Goal: Check status: Check status

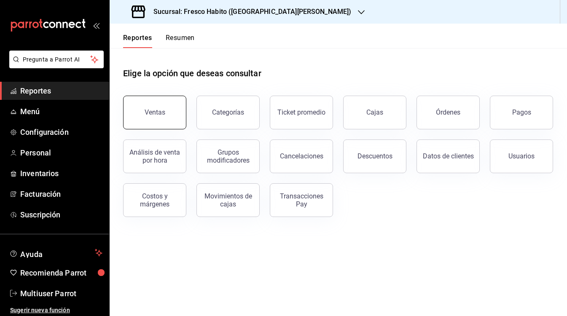
click at [150, 119] on button "Ventas" at bounding box center [154, 113] width 63 height 34
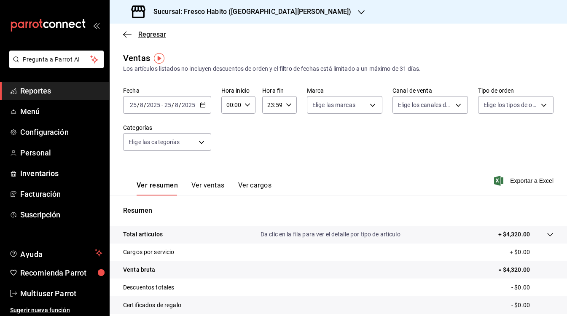
click at [144, 37] on span "Regresar" at bounding box center [152, 34] width 28 height 8
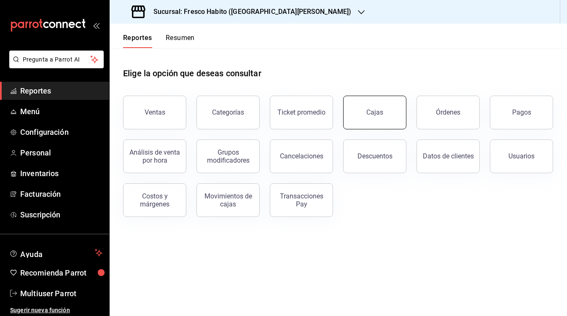
click at [364, 118] on button "Cajas" at bounding box center [374, 113] width 63 height 34
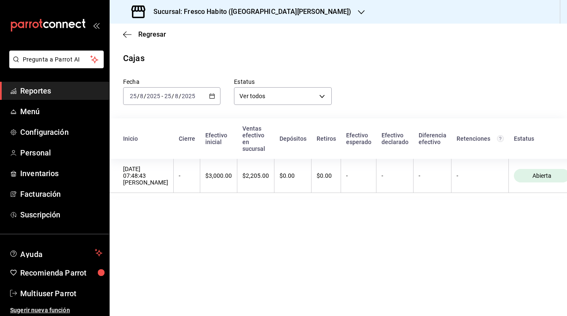
click at [210, 96] on icon "button" at bounding box center [212, 96] width 6 height 6
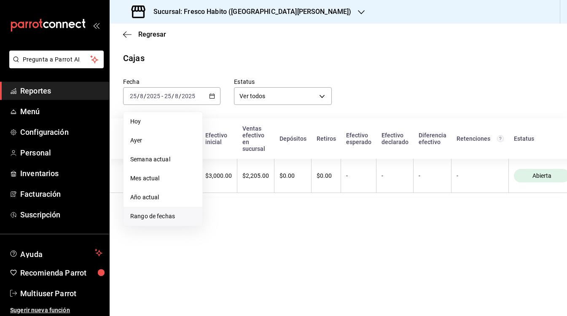
click at [172, 217] on span "Rango de fechas" at bounding box center [162, 216] width 65 height 9
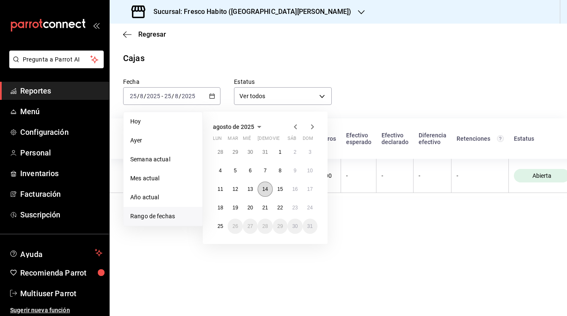
click at [262, 190] on button "14" at bounding box center [265, 189] width 15 height 15
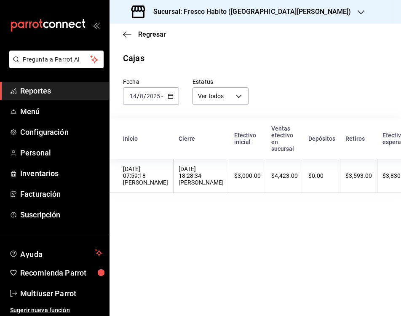
click at [172, 95] on icon "button" at bounding box center [171, 96] width 6 height 6
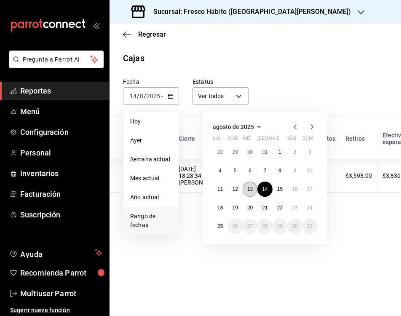
click at [250, 188] on abbr "13" at bounding box center [249, 189] width 5 height 6
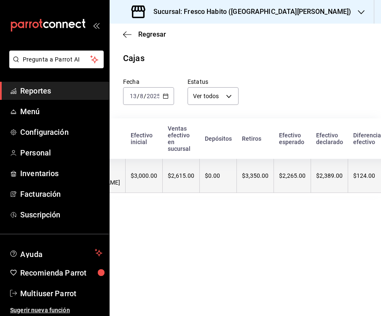
scroll to position [0, 104]
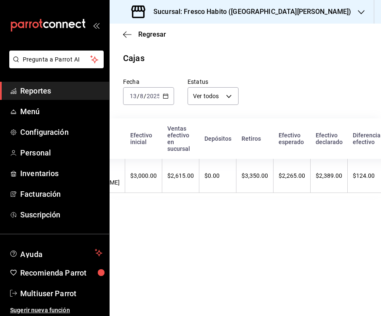
click at [166, 96] on icon "button" at bounding box center [166, 96] width 6 height 6
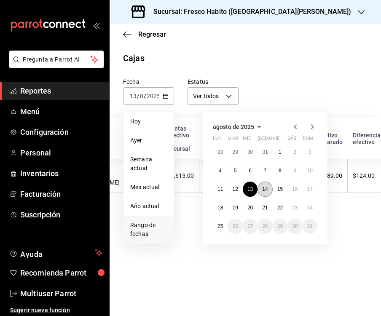
click at [266, 191] on abbr "14" at bounding box center [264, 189] width 5 height 6
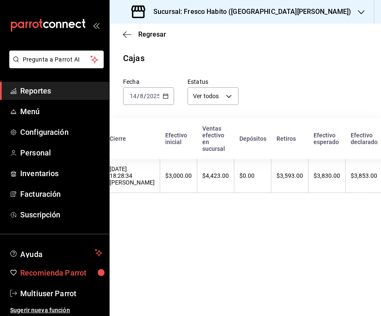
scroll to position [0, 70]
click at [166, 98] on icon "button" at bounding box center [166, 96] width 6 height 6
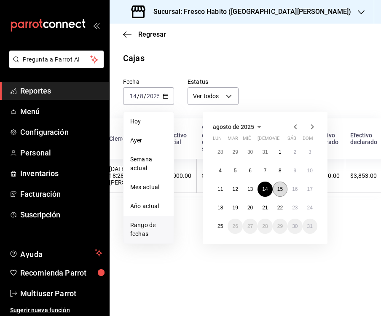
click at [282, 188] on abbr "15" at bounding box center [279, 189] width 5 height 6
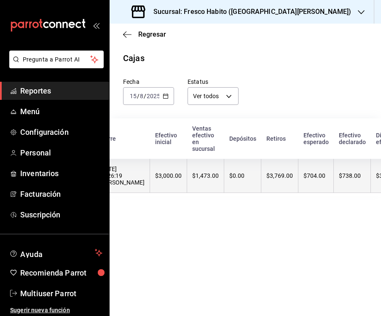
scroll to position [0, 81]
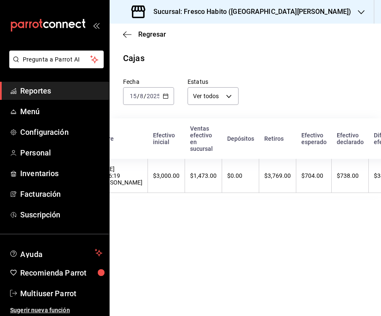
click at [168, 94] on \(Stroke\) "button" at bounding box center [165, 96] width 5 height 5
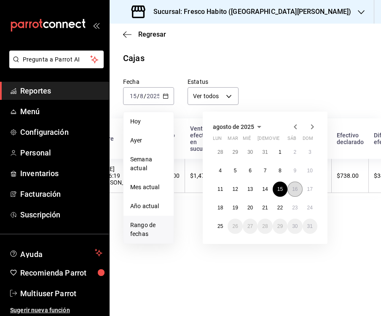
click at [291, 188] on button "16" at bounding box center [294, 189] width 15 height 15
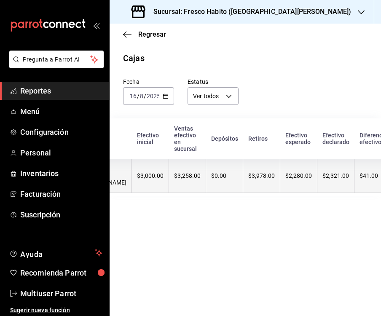
scroll to position [0, 98]
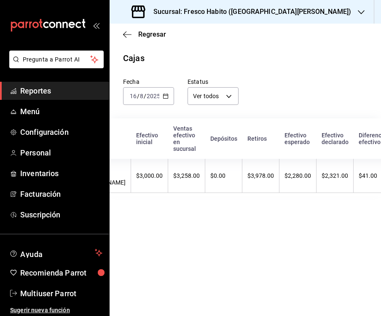
click at [165, 94] on icon "button" at bounding box center [166, 96] width 6 height 6
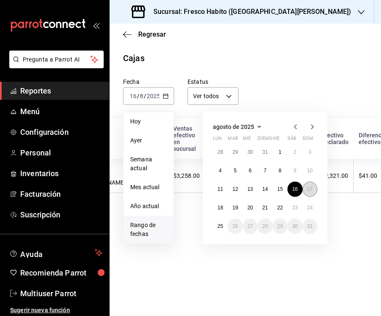
click at [311, 187] on abbr "17" at bounding box center [309, 189] width 5 height 6
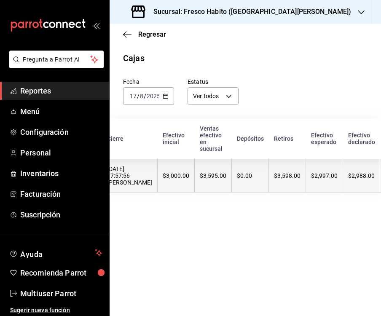
scroll to position [0, 73]
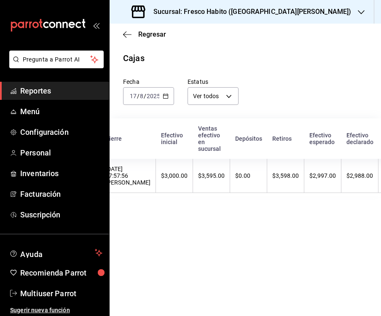
click at [166, 94] on \(Stroke\) "button" at bounding box center [165, 96] width 5 height 5
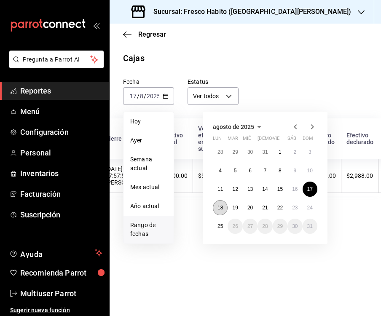
click at [222, 205] on abbr "18" at bounding box center [219, 208] width 5 height 6
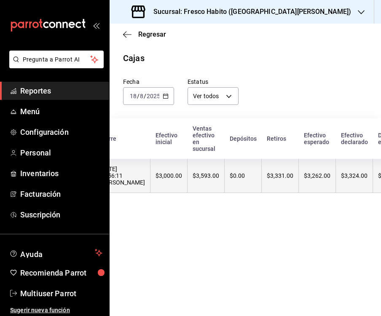
scroll to position [0, 87]
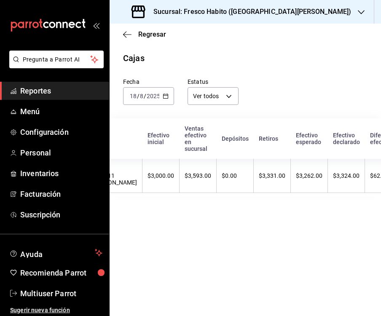
click at [163, 95] on icon "button" at bounding box center [166, 96] width 6 height 6
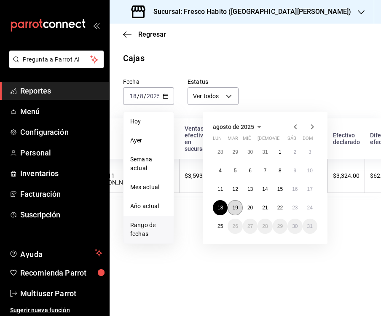
click at [235, 205] on abbr "19" at bounding box center [234, 208] width 5 height 6
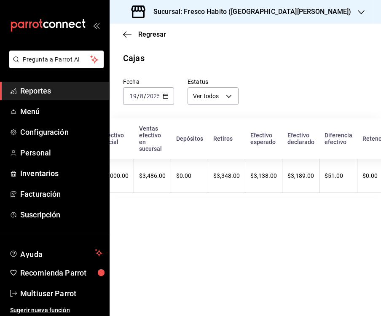
scroll to position [0, 134]
click at [163, 97] on \(Stroke\) "button" at bounding box center [165, 96] width 5 height 5
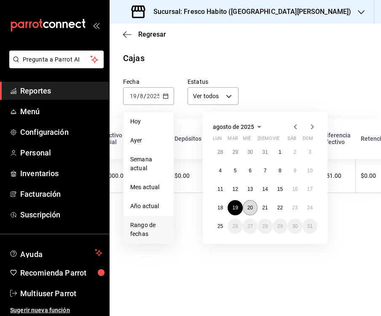
click at [250, 205] on abbr "20" at bounding box center [249, 208] width 5 height 6
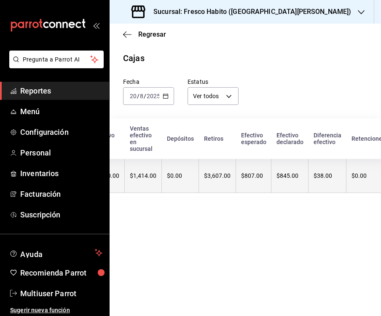
scroll to position [0, 142]
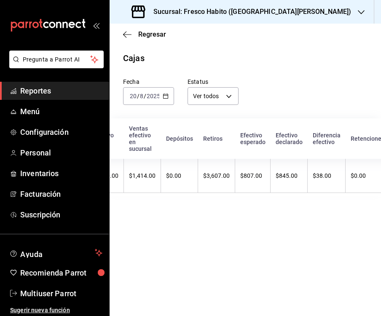
click at [165, 95] on \(Stroke\) "button" at bounding box center [166, 95] width 5 height 0
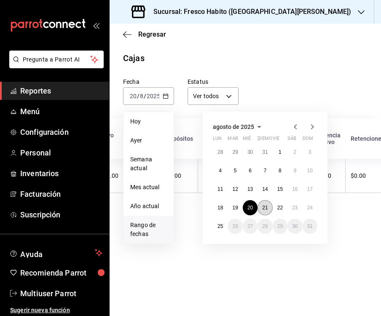
click at [263, 207] on abbr "21" at bounding box center [264, 208] width 5 height 6
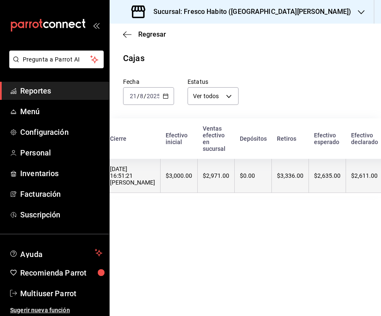
scroll to position [0, 69]
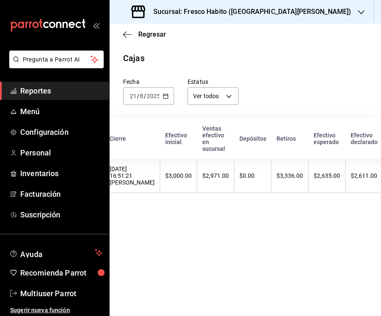
click at [166, 96] on icon "button" at bounding box center [166, 96] width 6 height 6
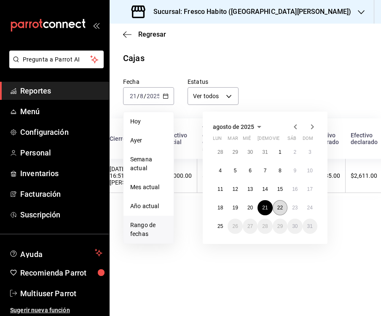
click at [279, 208] on abbr "22" at bounding box center [279, 208] width 5 height 6
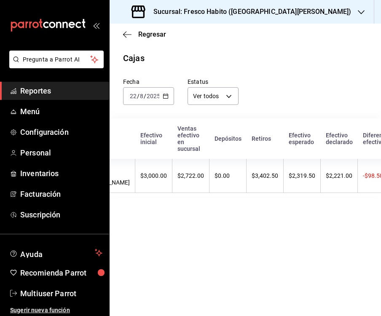
scroll to position [0, 97]
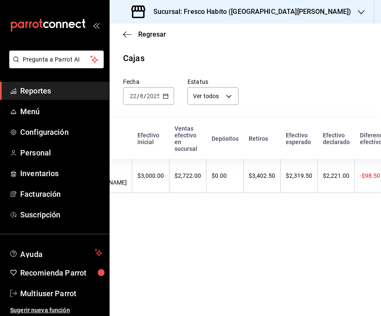
click at [166, 96] on icon "button" at bounding box center [166, 96] width 6 height 6
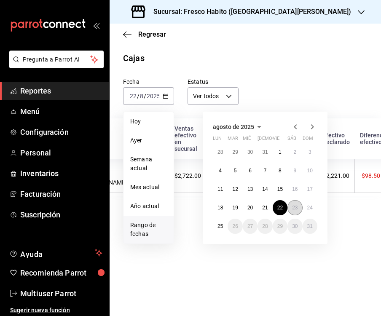
click at [291, 207] on button "23" at bounding box center [294, 207] width 15 height 15
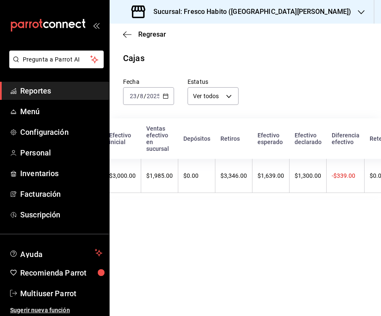
scroll to position [0, 126]
click at [163, 95] on \(Stroke\) "button" at bounding box center [165, 96] width 5 height 5
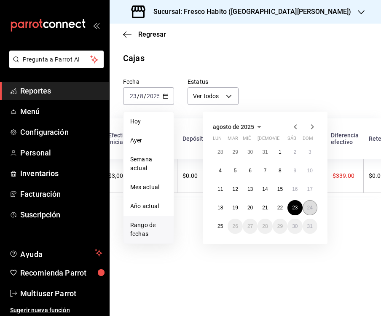
click at [316, 208] on button "24" at bounding box center [310, 207] width 15 height 15
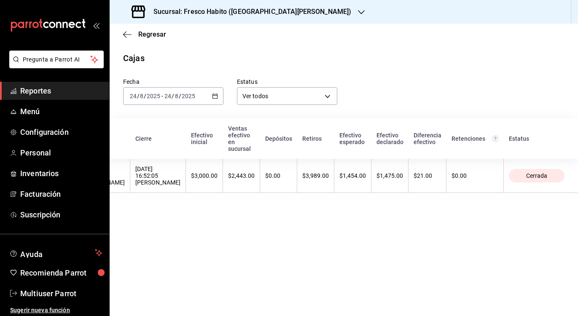
scroll to position [0, 67]
